Goal: Check status: Check status

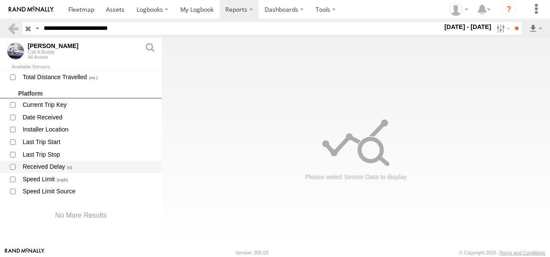
click at [16, 166] on span at bounding box center [12, 166] width 11 height 11
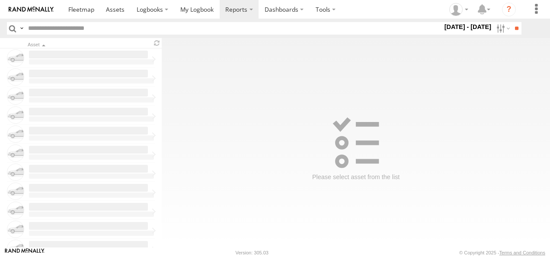
type input "**********"
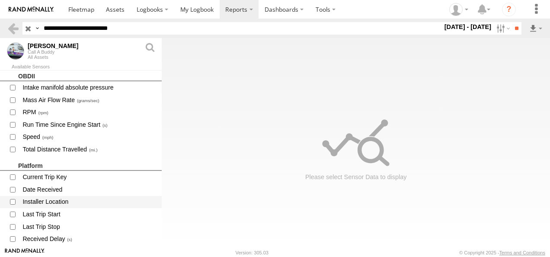
scroll to position [763, 0]
